Goal: Navigation & Orientation: Find specific page/section

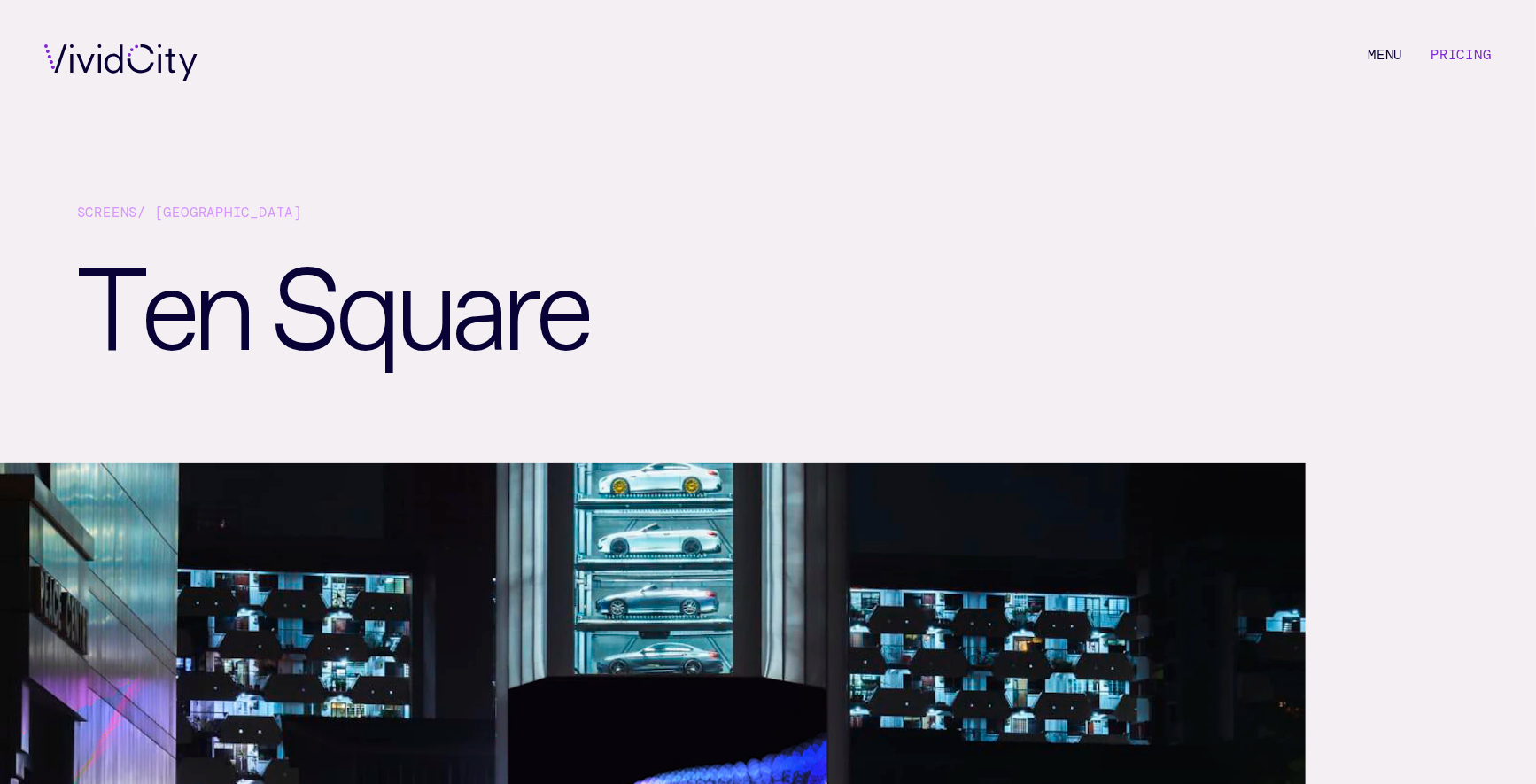
click at [138, 68] on icon at bounding box center [121, 62] width 153 height 36
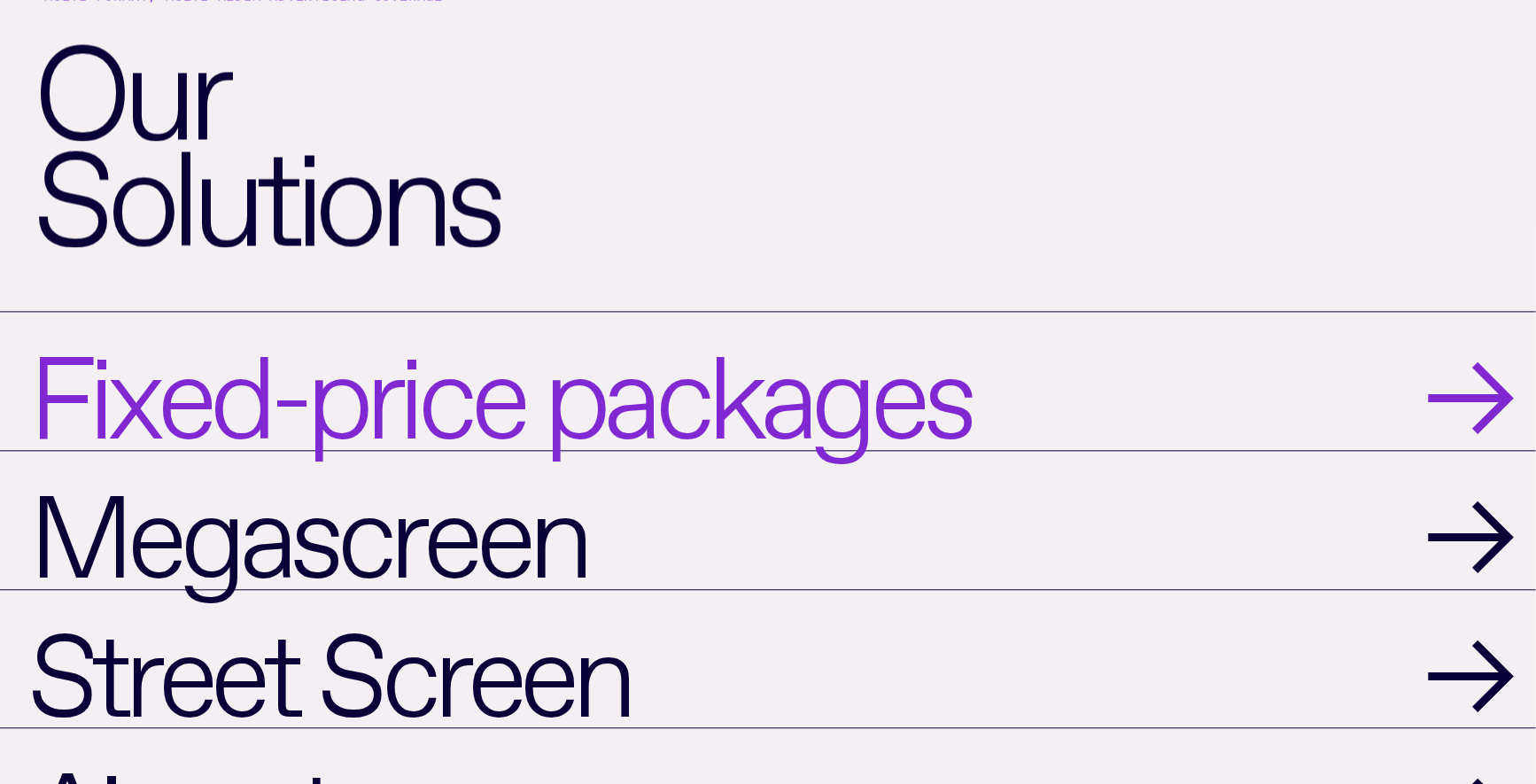
scroll to position [1802, 0]
click at [729, 326] on span "Fixed-price packages" at bounding box center [499, 381] width 942 height 109
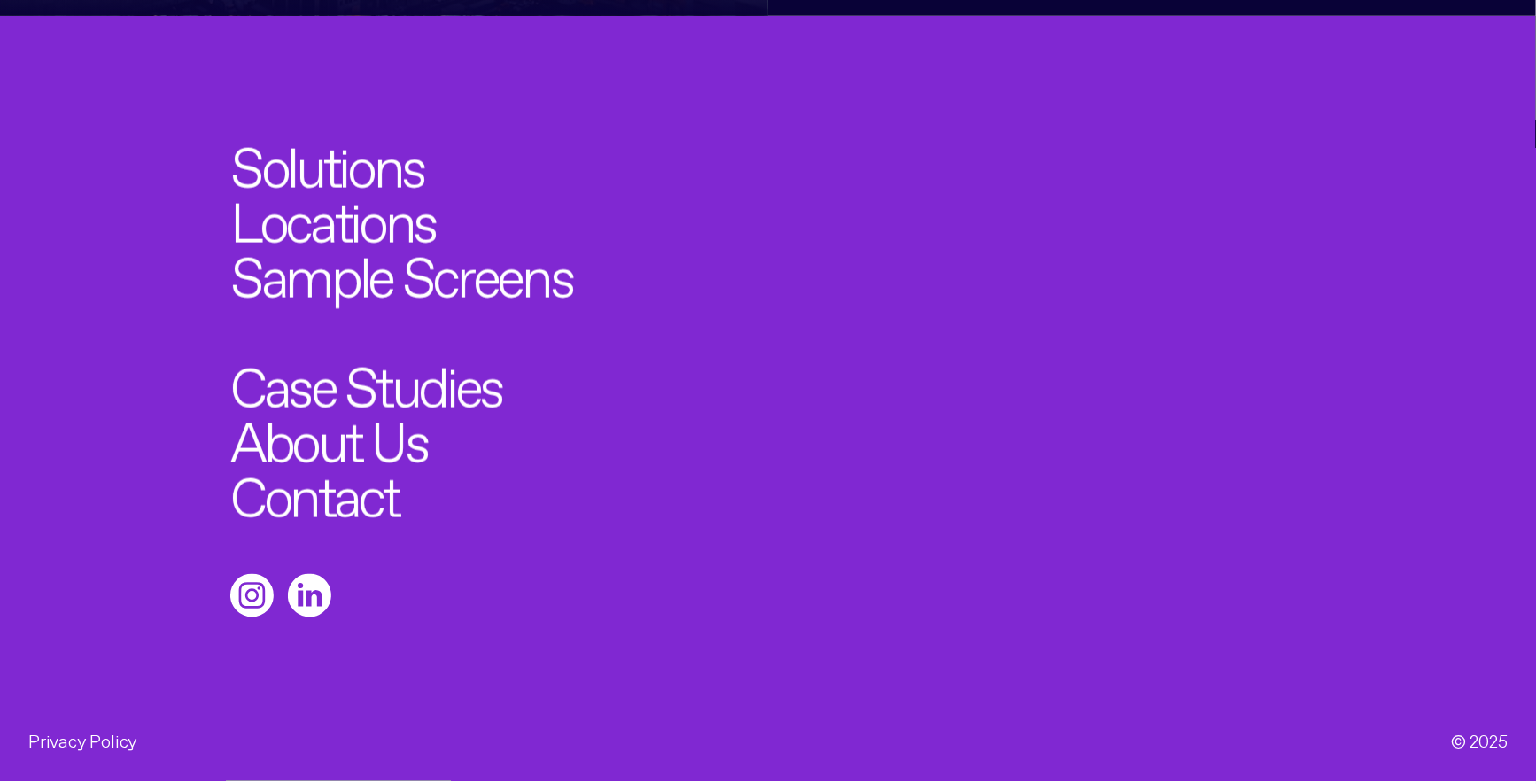
scroll to position [1232, 0]
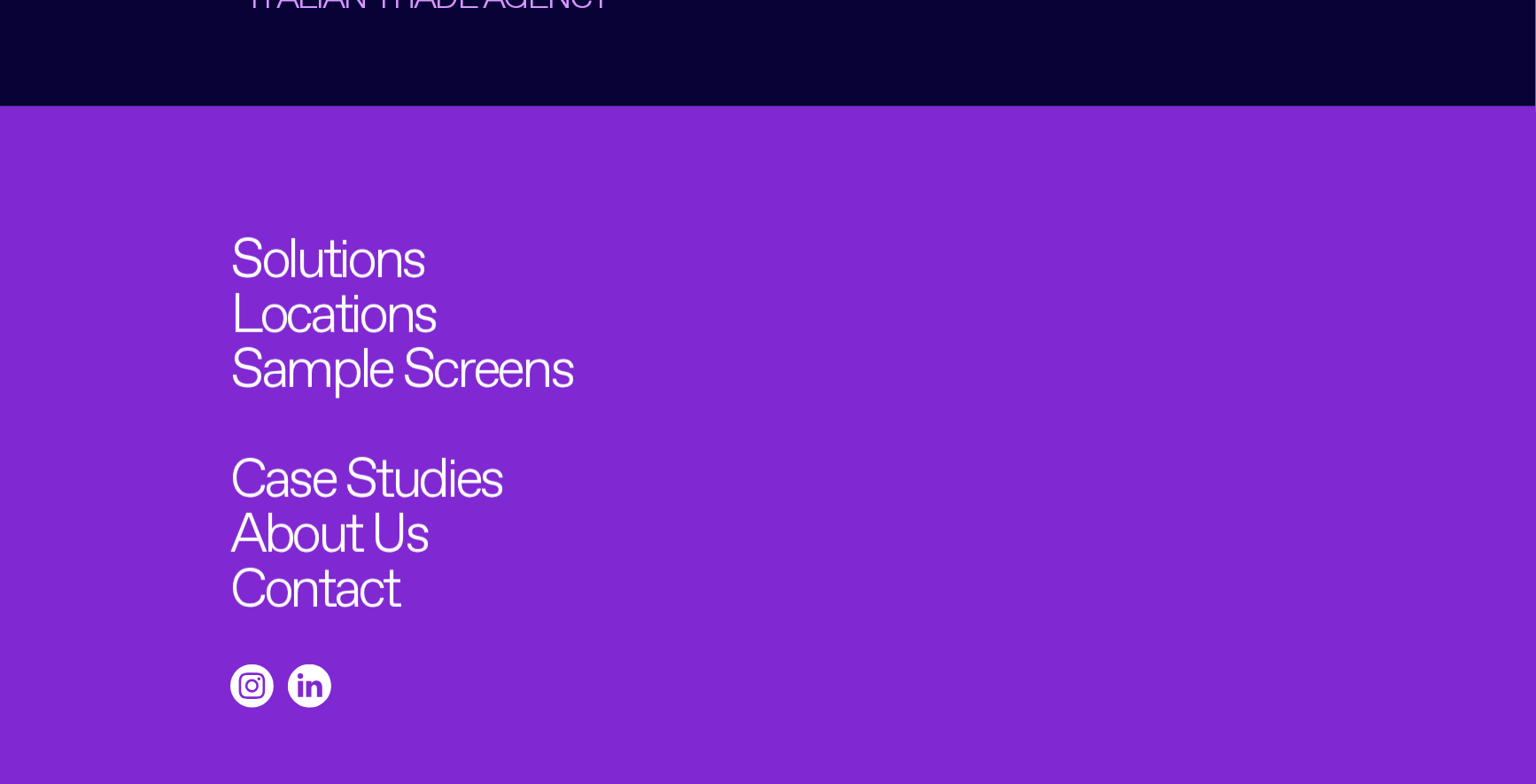
scroll to position [7367, 0]
